Goal: Task Accomplishment & Management: Use online tool/utility

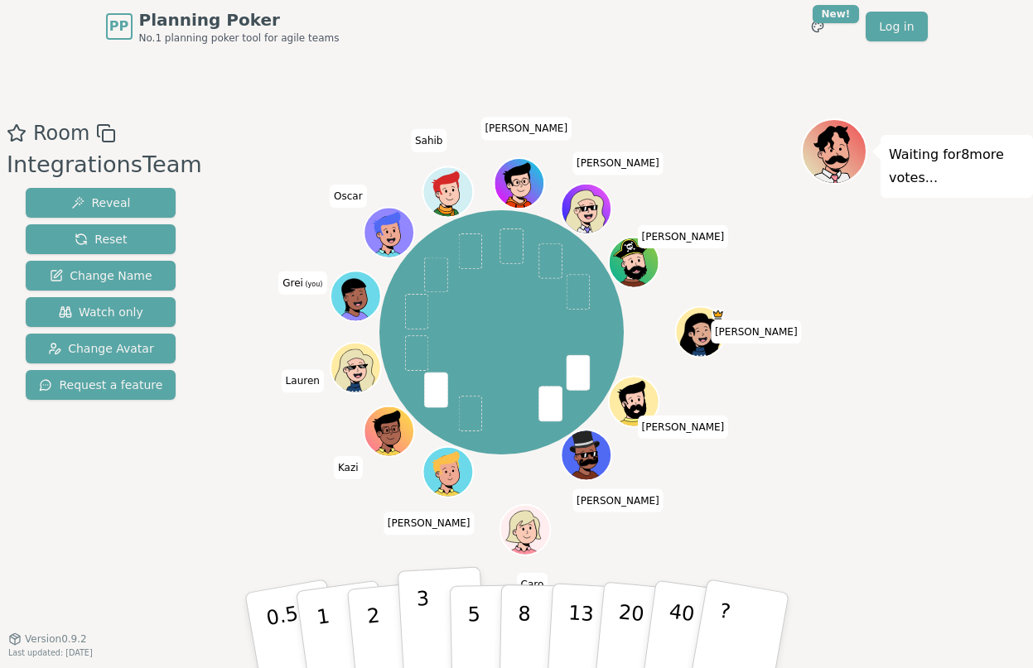
click at [428, 604] on button "3" at bounding box center [442, 631] width 90 height 129
click at [697, 60] on div "Room IntegrationsTeam Reveal Reset Change Name Watch only Change Avatar Request…" at bounding box center [516, 346] width 1033 height 586
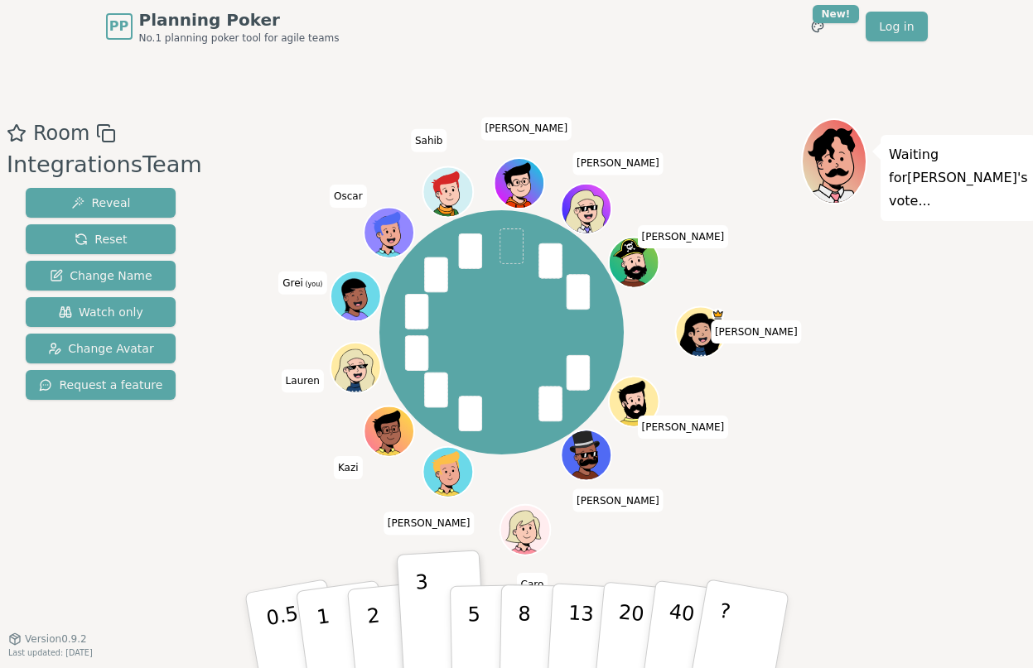
click at [697, 60] on div "Room IntegrationsTeam Reveal Reset Change Name Watch only Change Avatar Request…" at bounding box center [516, 346] width 1033 height 586
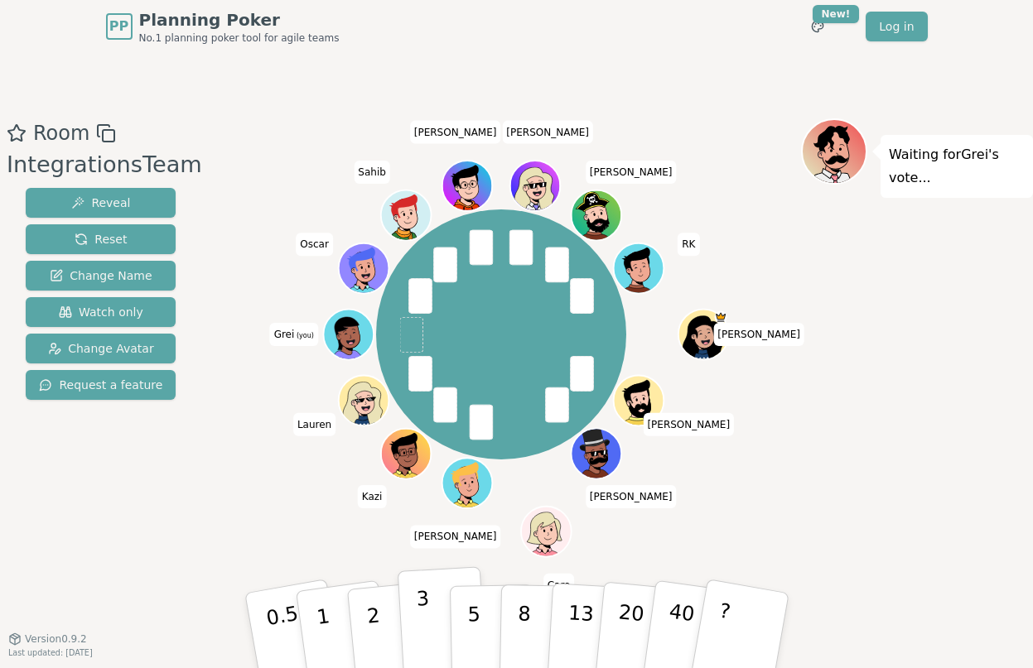
click at [412, 617] on button "3" at bounding box center [442, 631] width 90 height 129
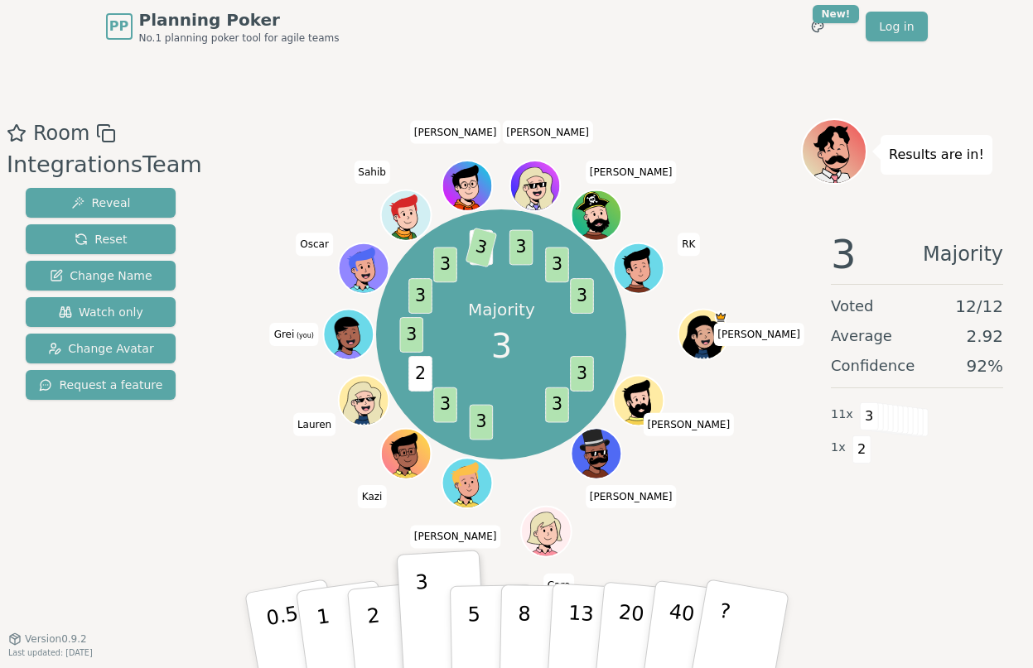
click at [742, 73] on div "Room IntegrationsTeam Reveal Reset Change Name Watch only Change Avatar Request…" at bounding box center [516, 346] width 1033 height 586
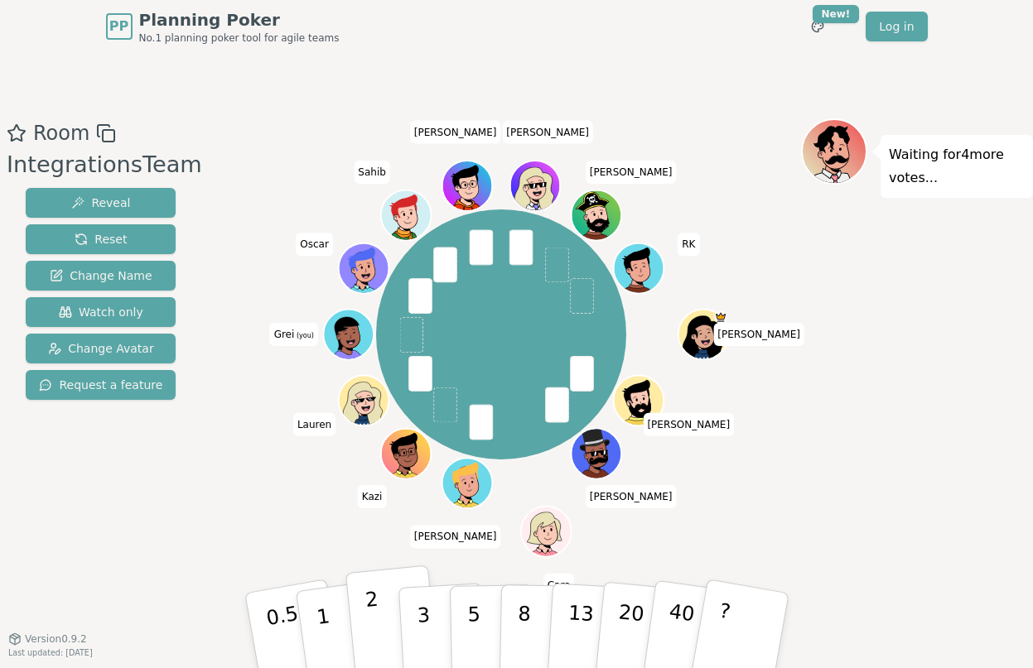
click at [379, 622] on button "2" at bounding box center [392, 632] width 94 height 132
click at [730, 144] on div at bounding box center [501, 133] width 599 height 30
click at [81, 530] on div "Room IntegrationsTeam Reveal Reset Change Name Watch only Change Avatar Request…" at bounding box center [101, 346] width 202 height 456
click at [668, 80] on div "Room IntegrationsTeam Reveal Reset Change Name Watch only Change Avatar Request…" at bounding box center [516, 346] width 1033 height 586
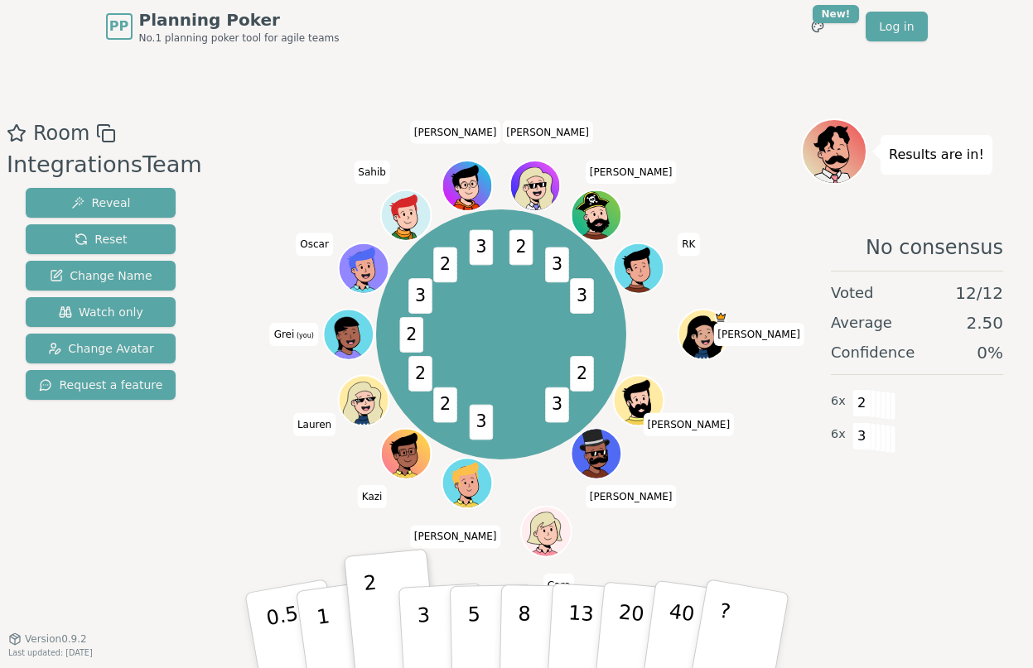
click at [686, 75] on div "Room IntegrationsTeam Reveal Reset Change Name Watch only Change Avatar Request…" at bounding box center [516, 346] width 1033 height 586
click at [719, 73] on div "Room IntegrationsTeam Reveal Reset Change Name Watch only Change Avatar Request…" at bounding box center [516, 346] width 1033 height 586
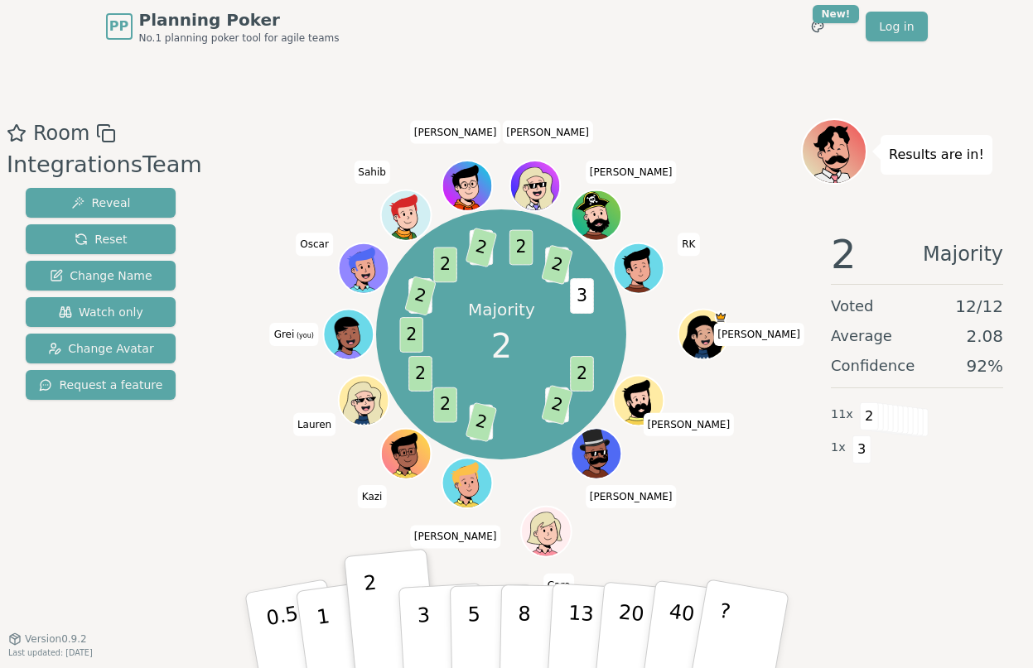
click at [184, 451] on div "Room IntegrationsTeam Reveal Reset Change Name Watch only Change Avatar Request…" at bounding box center [516, 346] width 1033 height 456
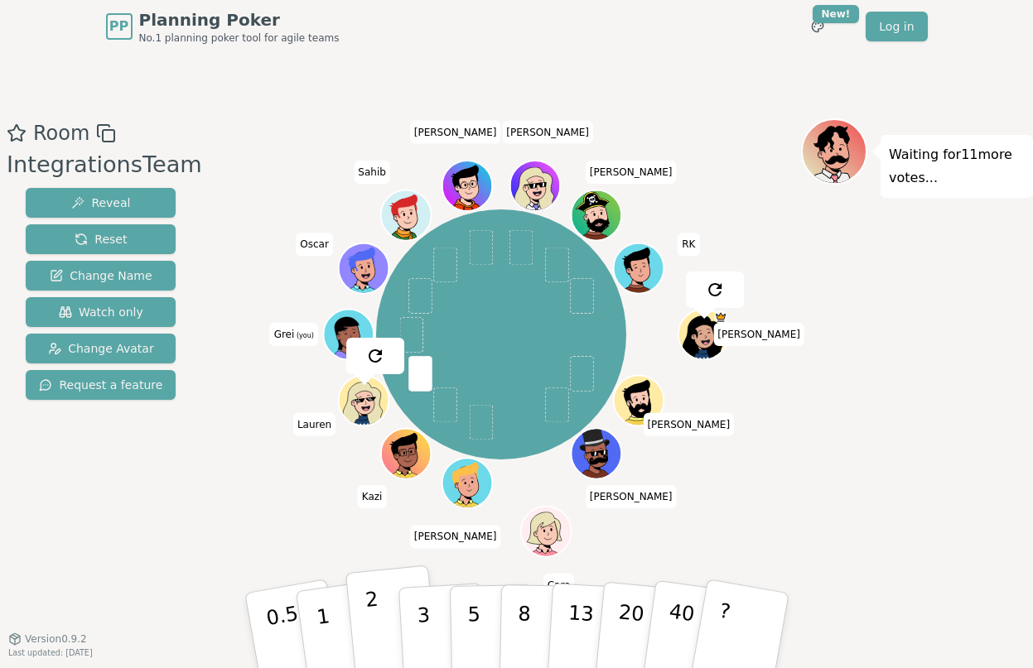
click at [383, 617] on button "2" at bounding box center [392, 632] width 94 height 132
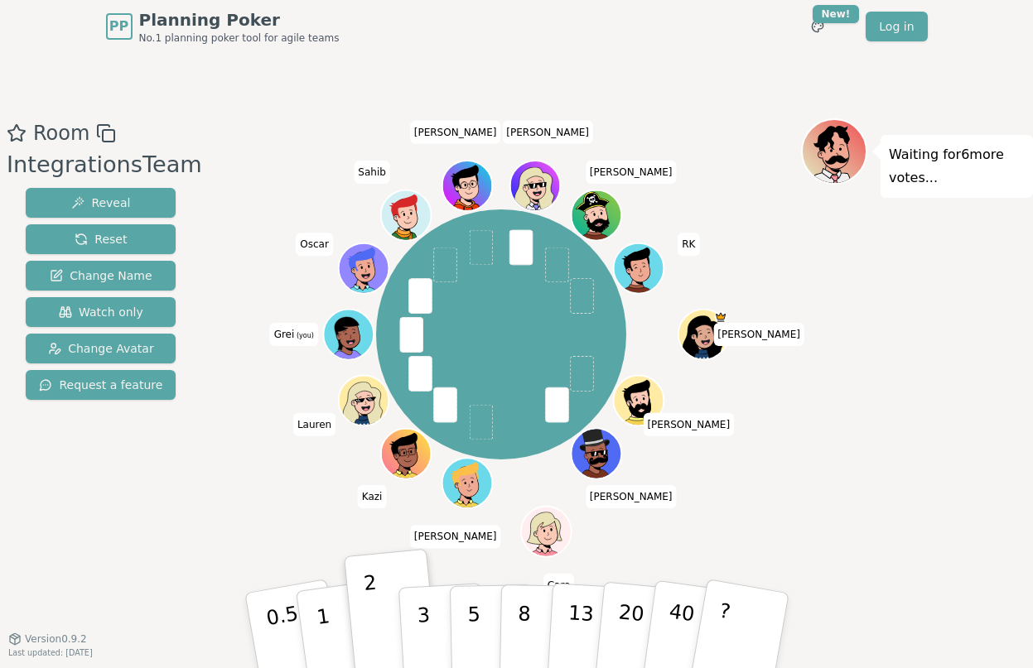
click at [674, 75] on div "Room IntegrationsTeam Reveal Reset Change Name Watch only Change Avatar Request…" at bounding box center [516, 346] width 1033 height 586
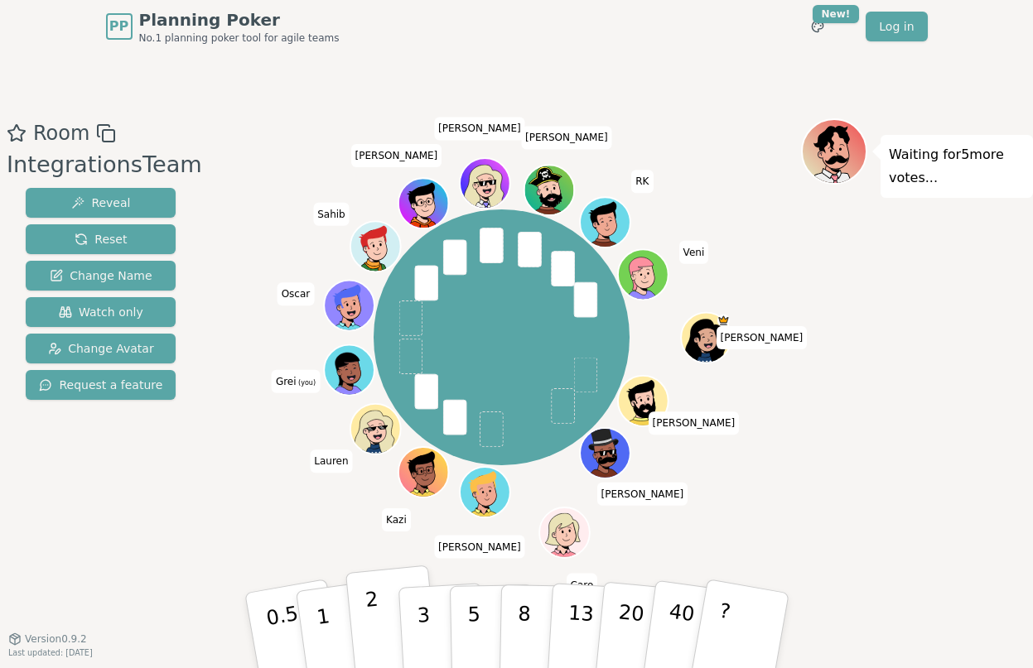
click at [387, 613] on button "2" at bounding box center [392, 632] width 94 height 132
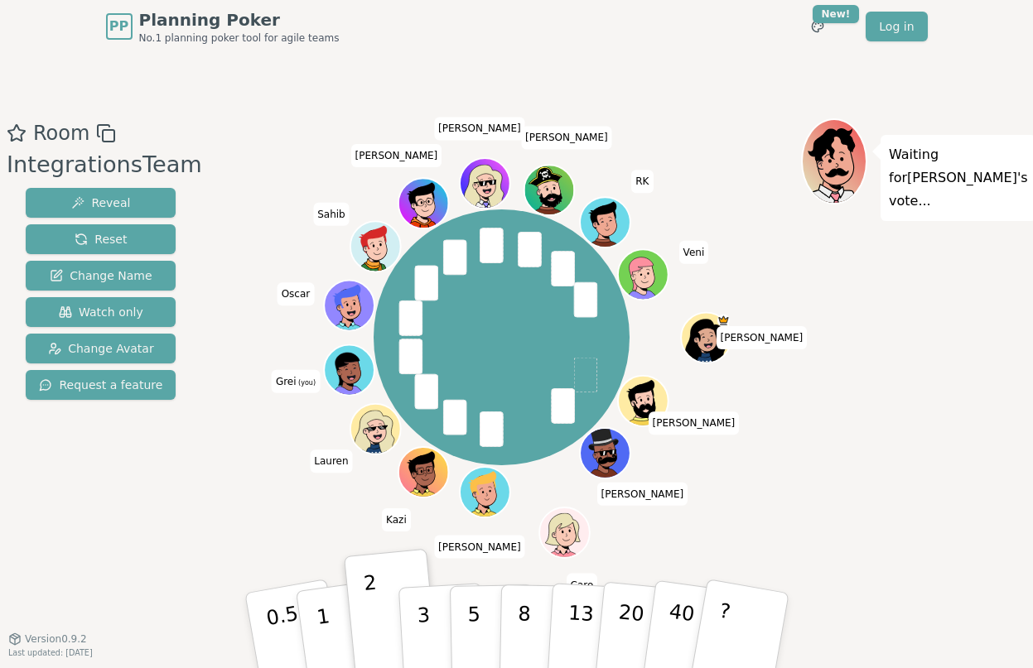
click at [400, 40] on div "PP Planning Poker No.1 planning poker tool for agile teams Toggle theme New! Lo…" at bounding box center [517, 26] width 822 height 53
